Goal: Navigation & Orientation: Find specific page/section

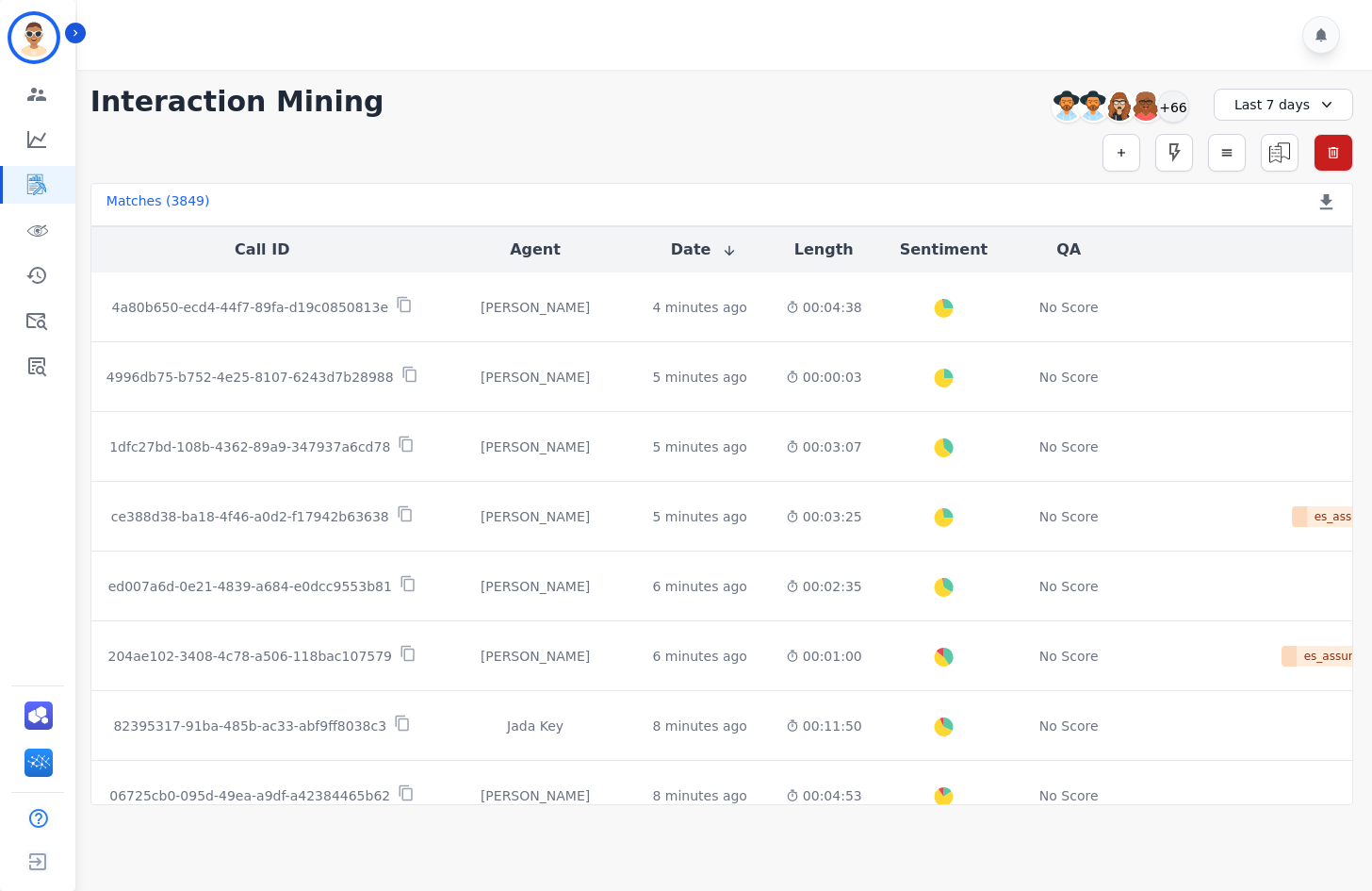
click at [892, 163] on div "Simple Search Metric Search Advanced Search Saved Rules Clear Filters" at bounding box center [722, 153] width 1263 height 38
